Goal: Browse casually

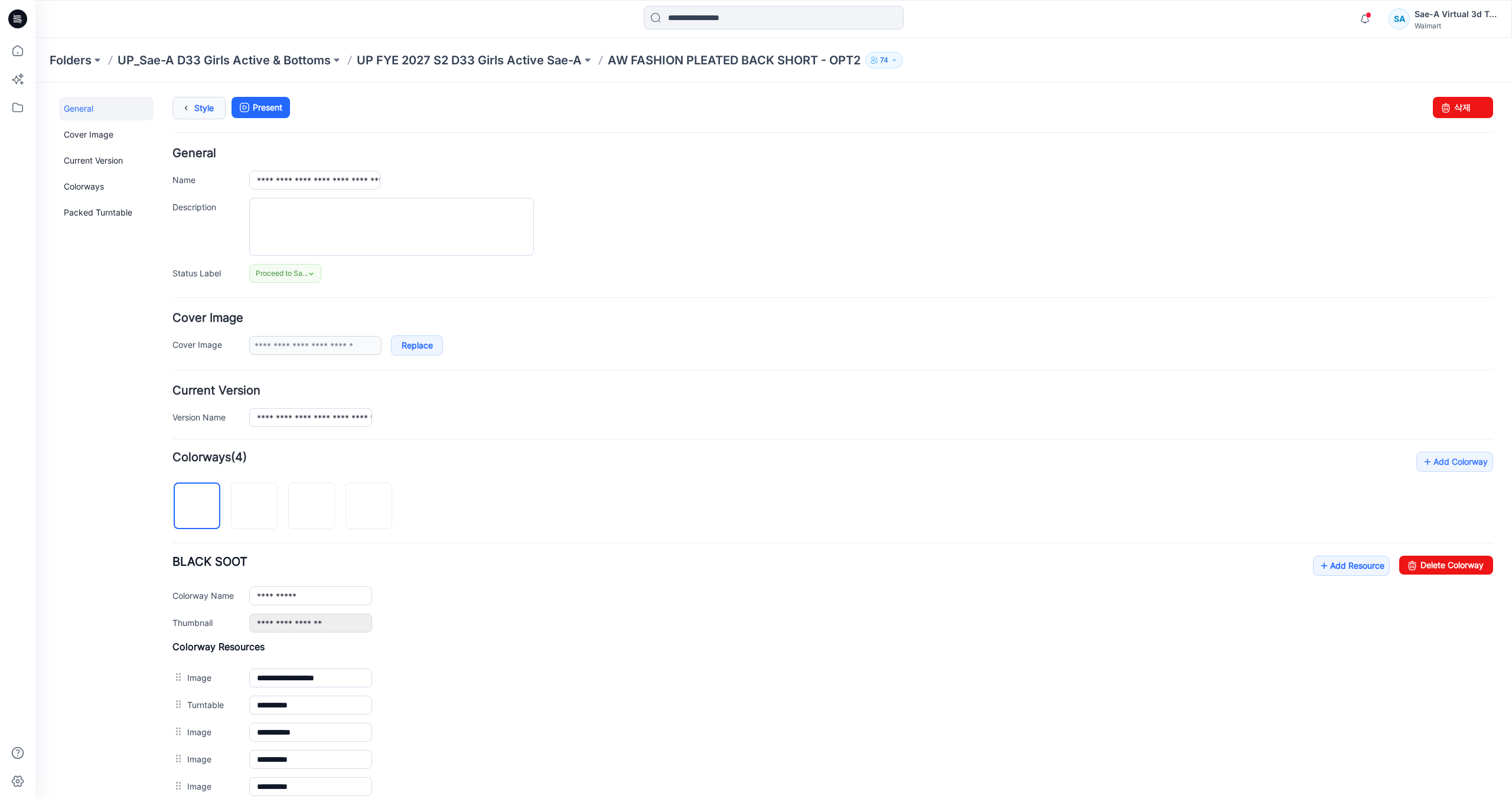
drag, startPoint x: 193, startPoint y: 99, endPoint x: 184, endPoint y: 100, distance: 9.1
click at [193, 99] on icon at bounding box center [186, 108] width 17 height 22
click at [23, 22] on icon at bounding box center [18, 19] width 19 height 19
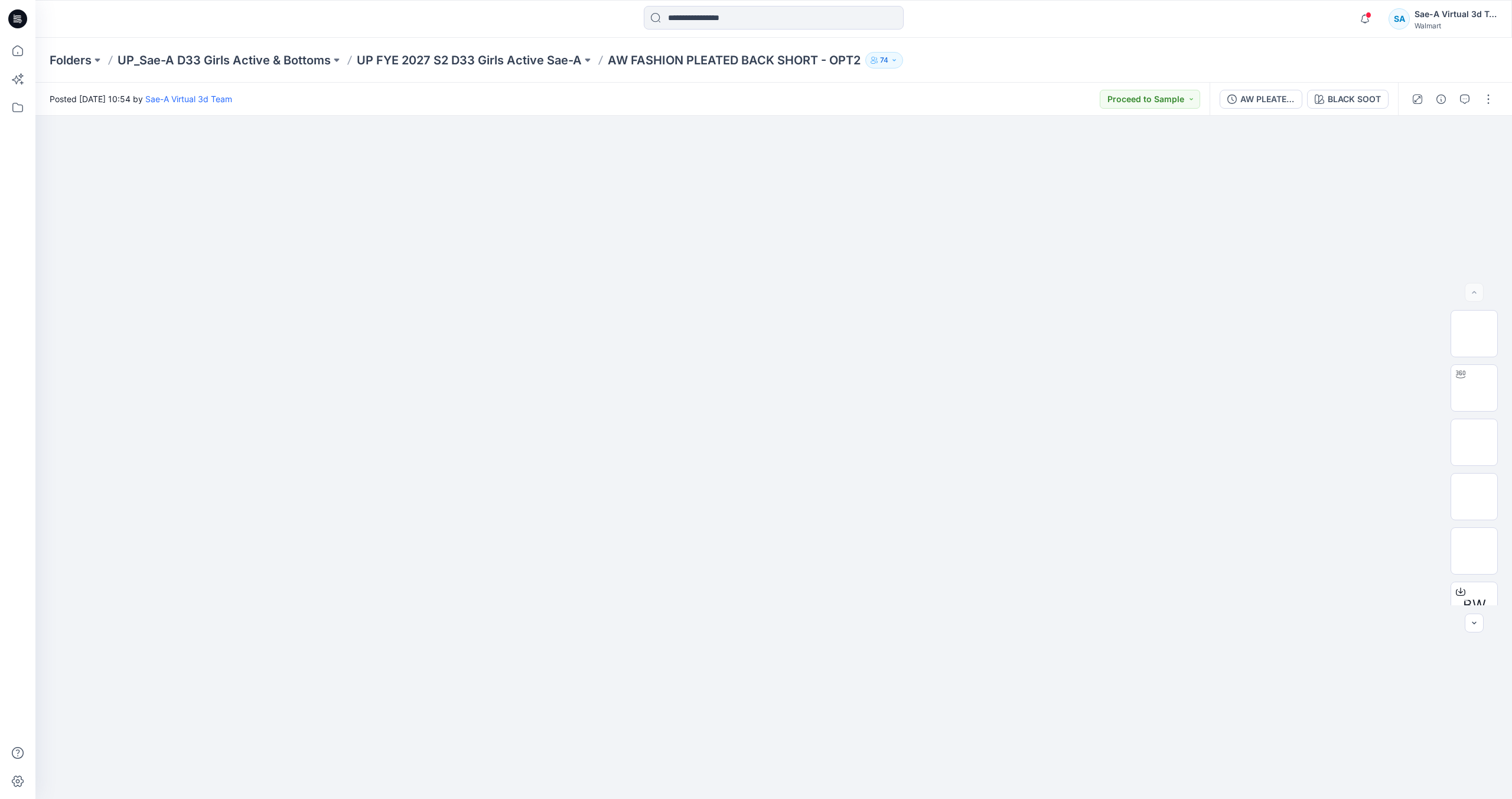
click at [25, 18] on icon at bounding box center [18, 19] width 19 height 19
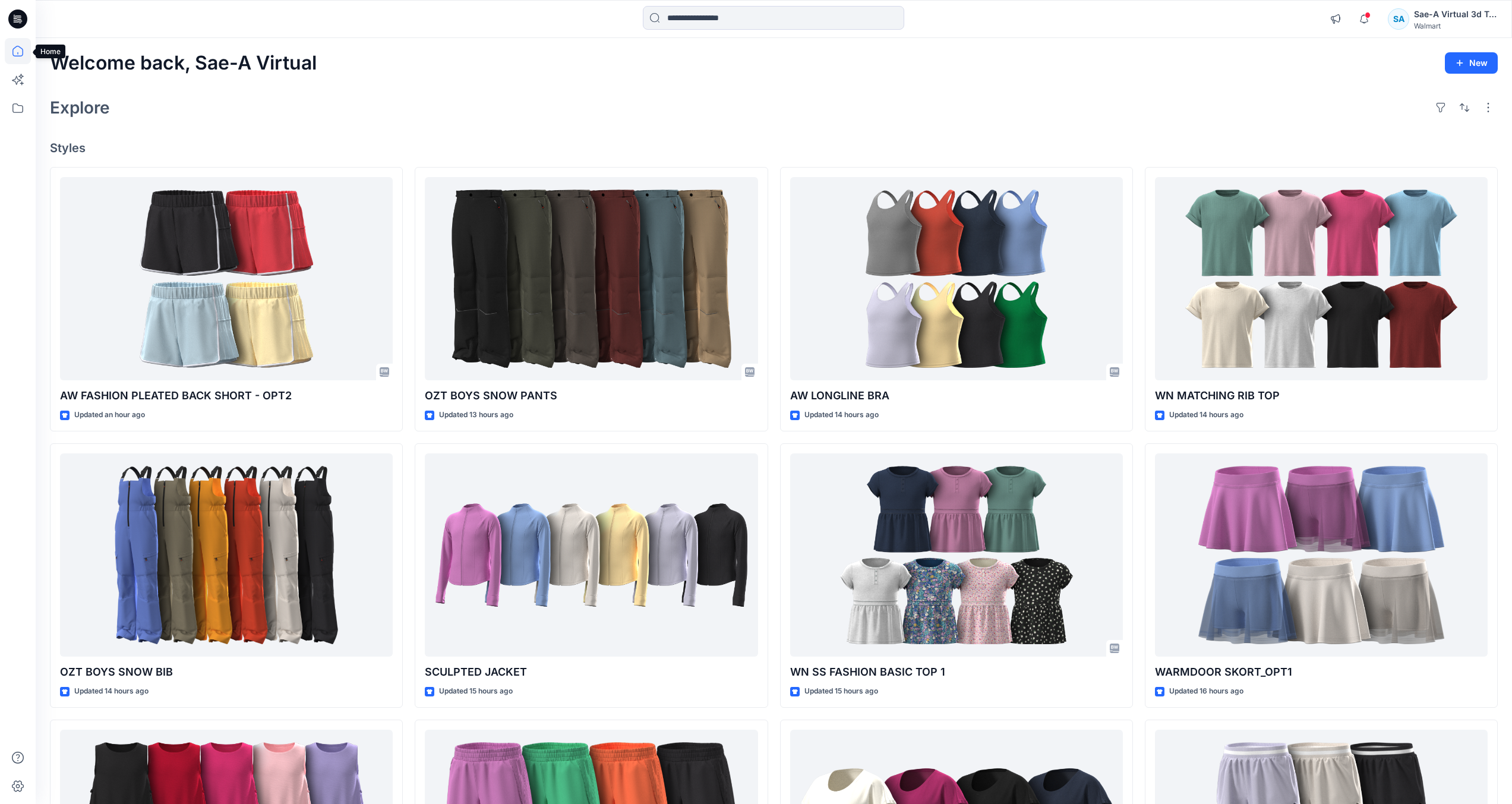
click at [25, 57] on icon at bounding box center [18, 51] width 26 height 26
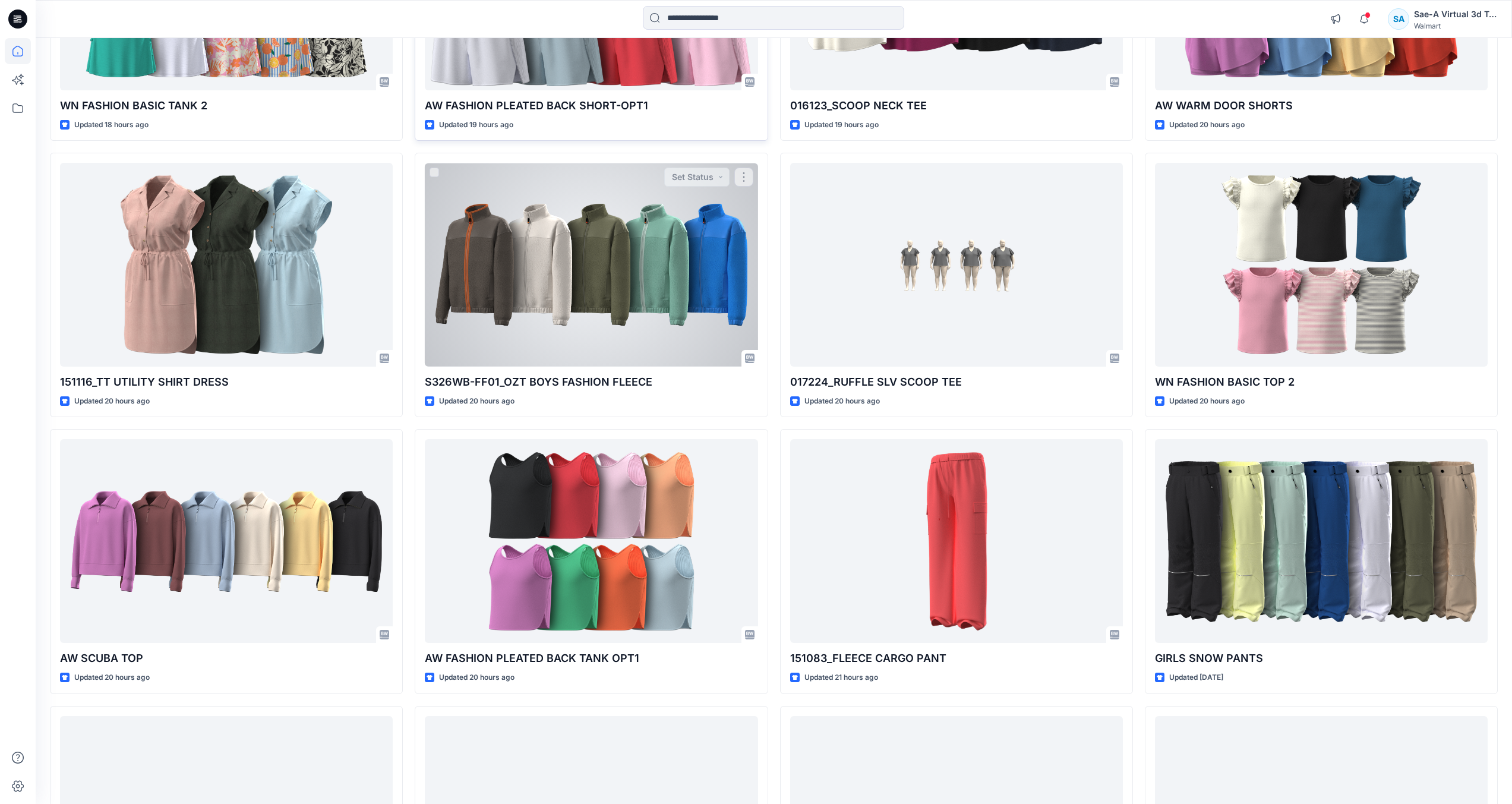
scroll to position [951, 0]
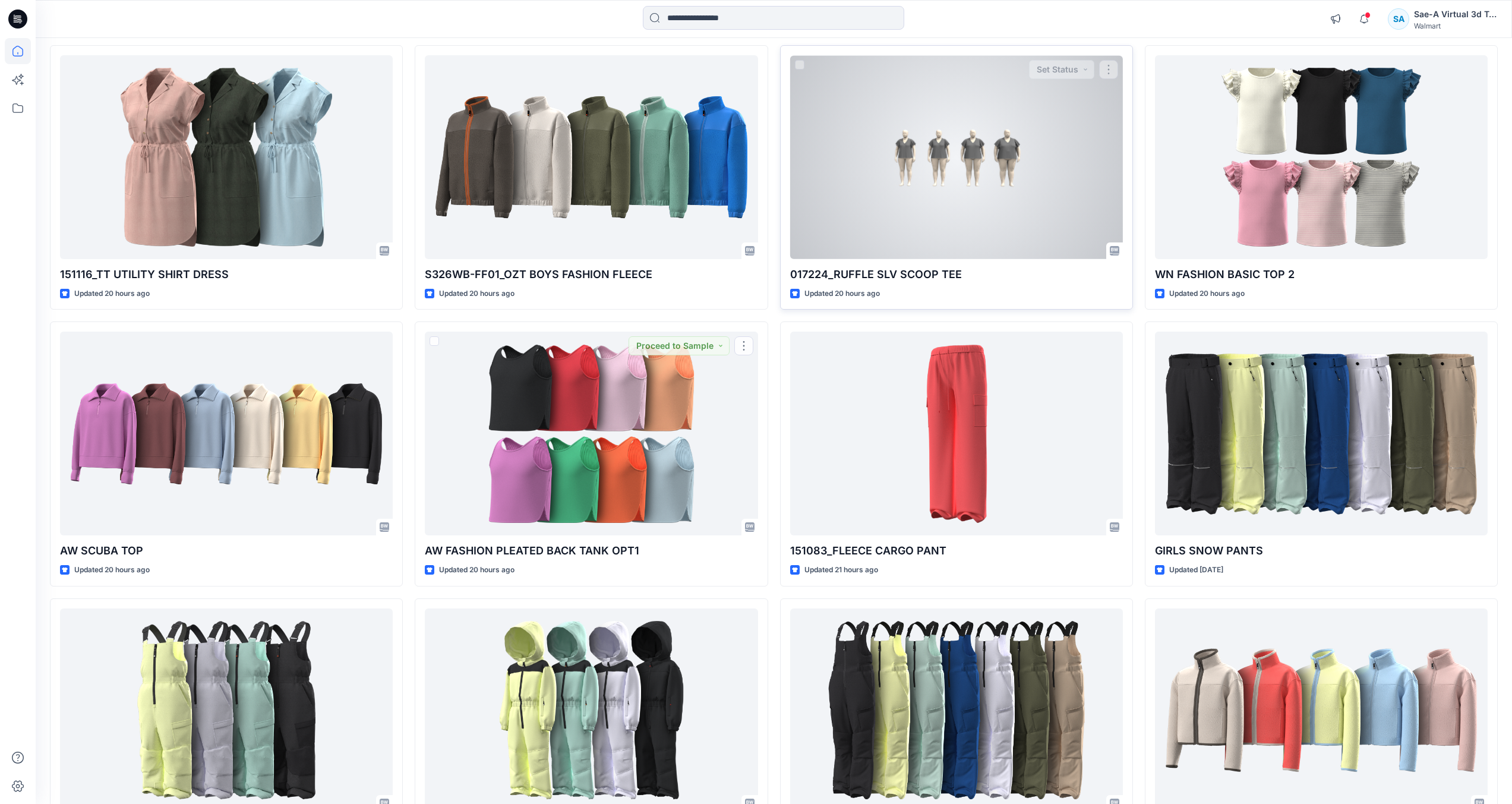
click at [873, 171] on div at bounding box center [956, 157] width 333 height 204
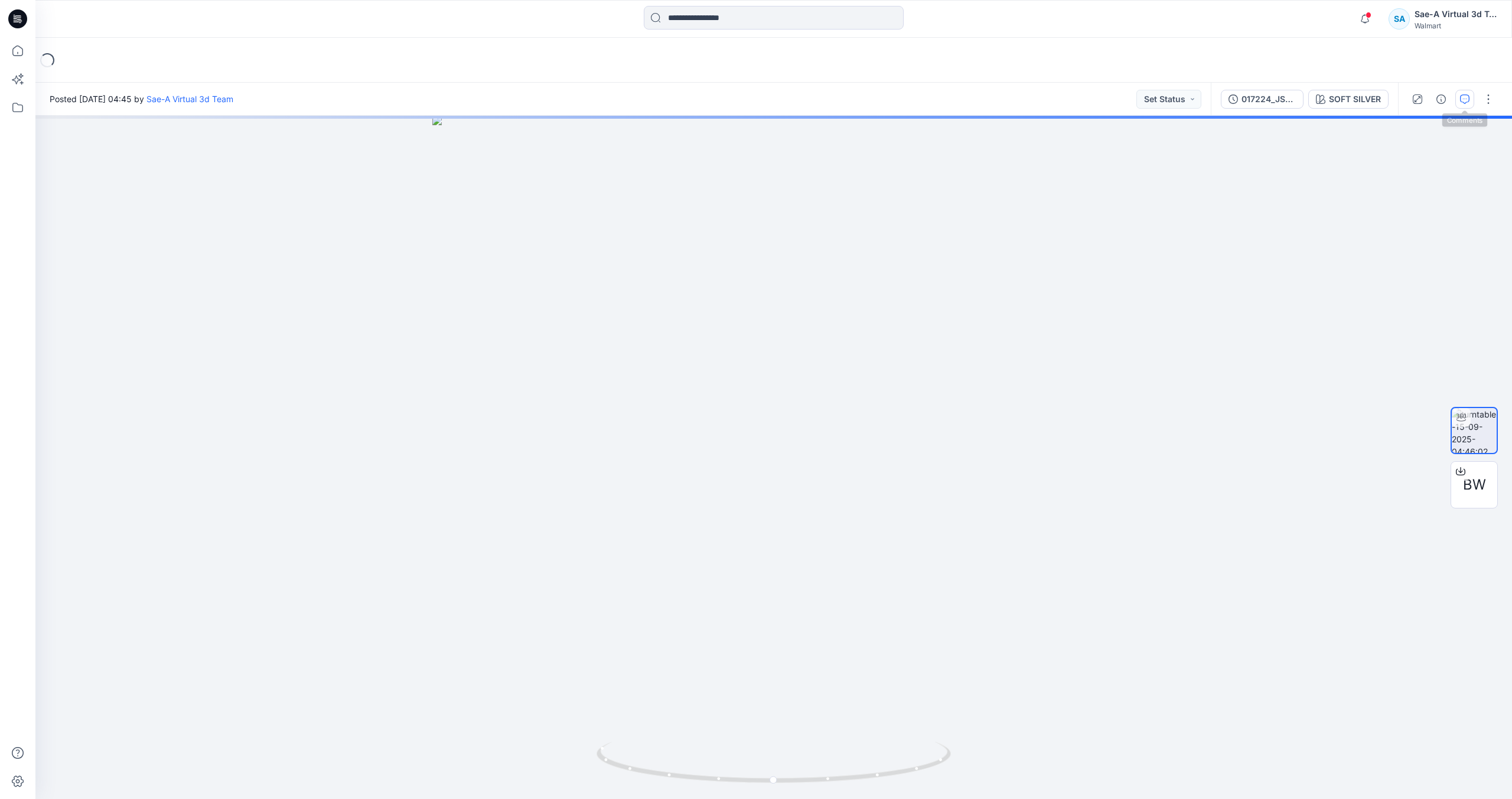
click at [1461, 99] on icon "button" at bounding box center [1465, 99] width 10 height 10
